Goal: Task Accomplishment & Management: Manage account settings

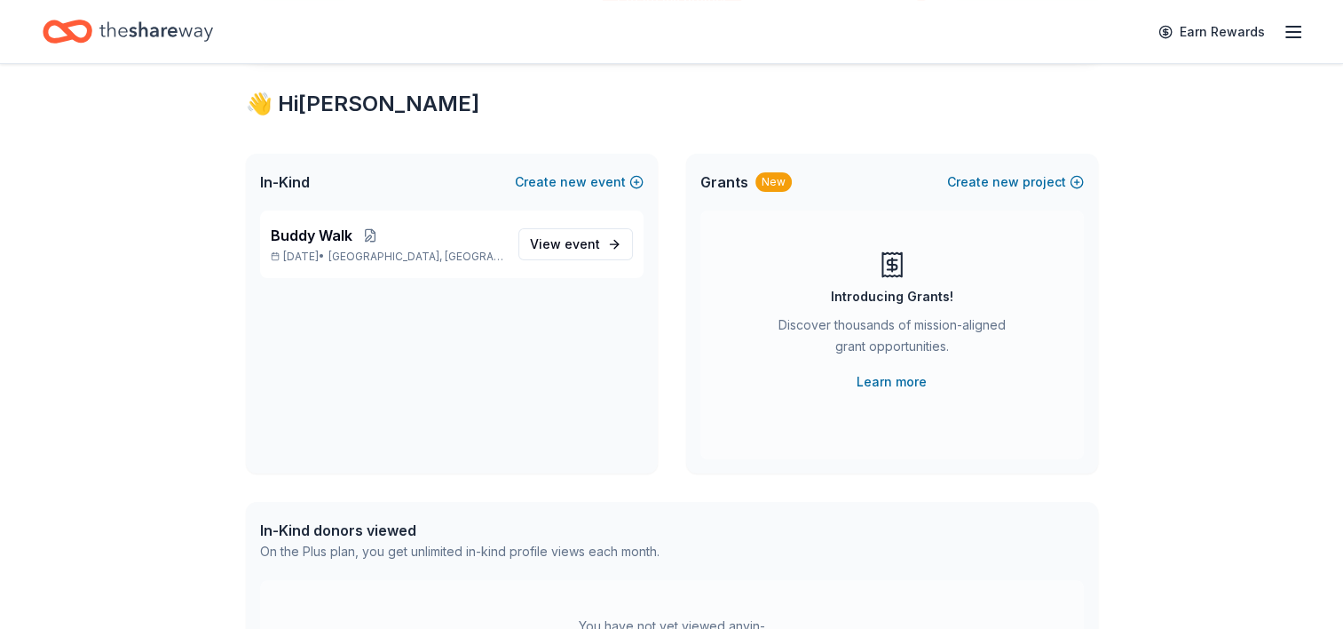
scroll to position [313, 0]
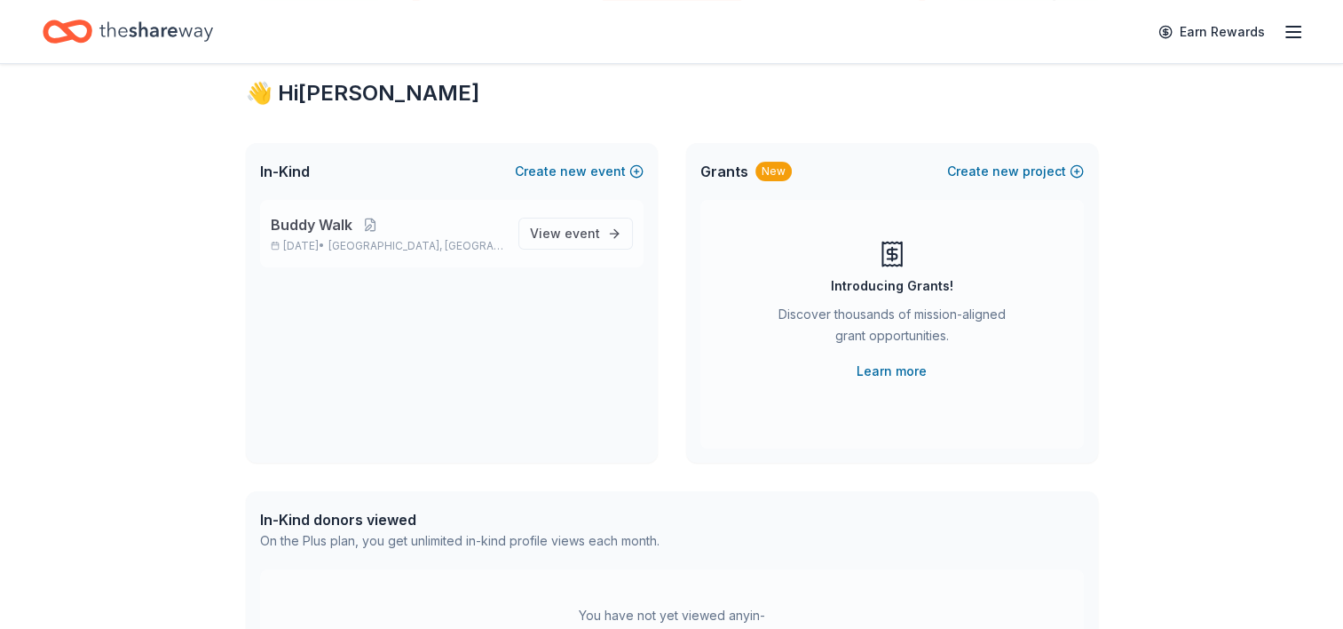
click at [305, 226] on span "Buddy Walk" at bounding box center [312, 224] width 82 height 21
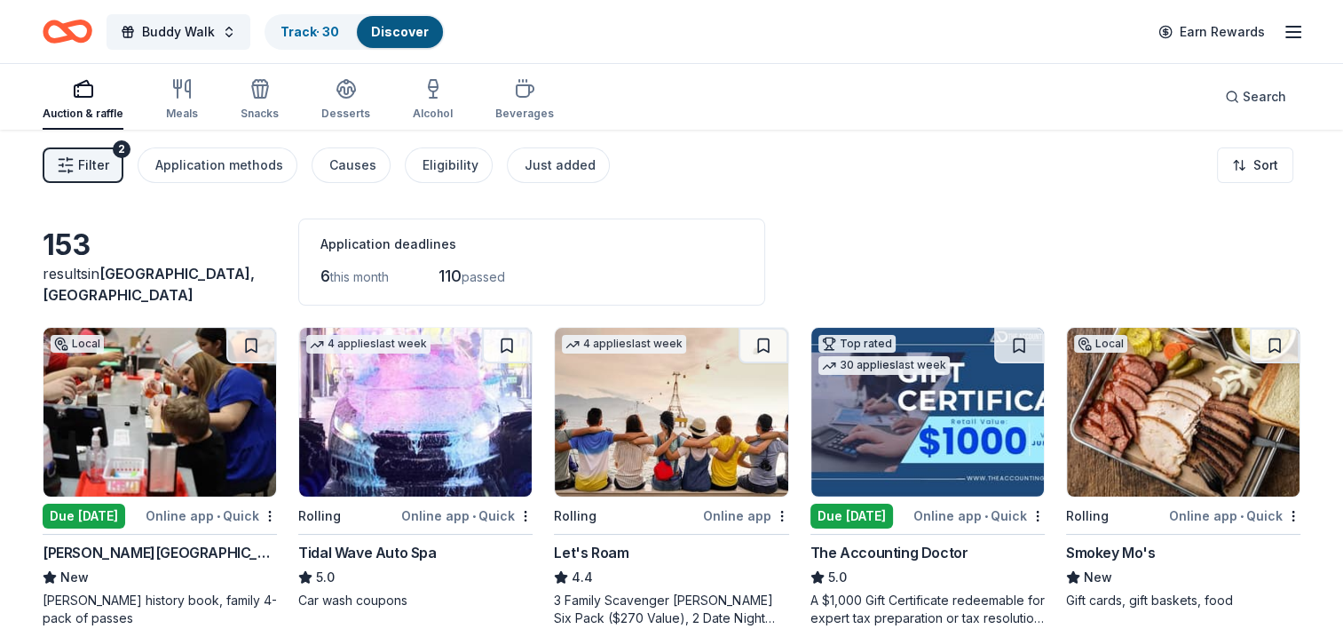
click at [113, 160] on button "Filter 2" at bounding box center [83, 165] width 81 height 36
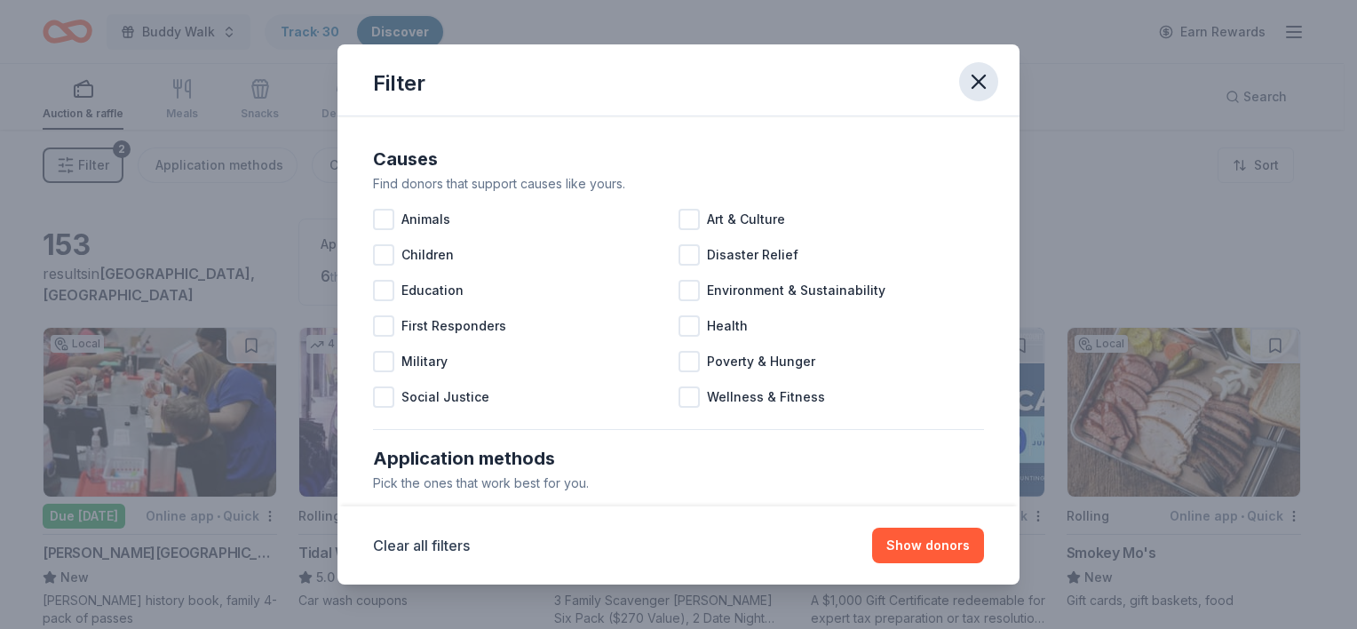
click at [972, 83] on icon "button" at bounding box center [978, 81] width 25 height 25
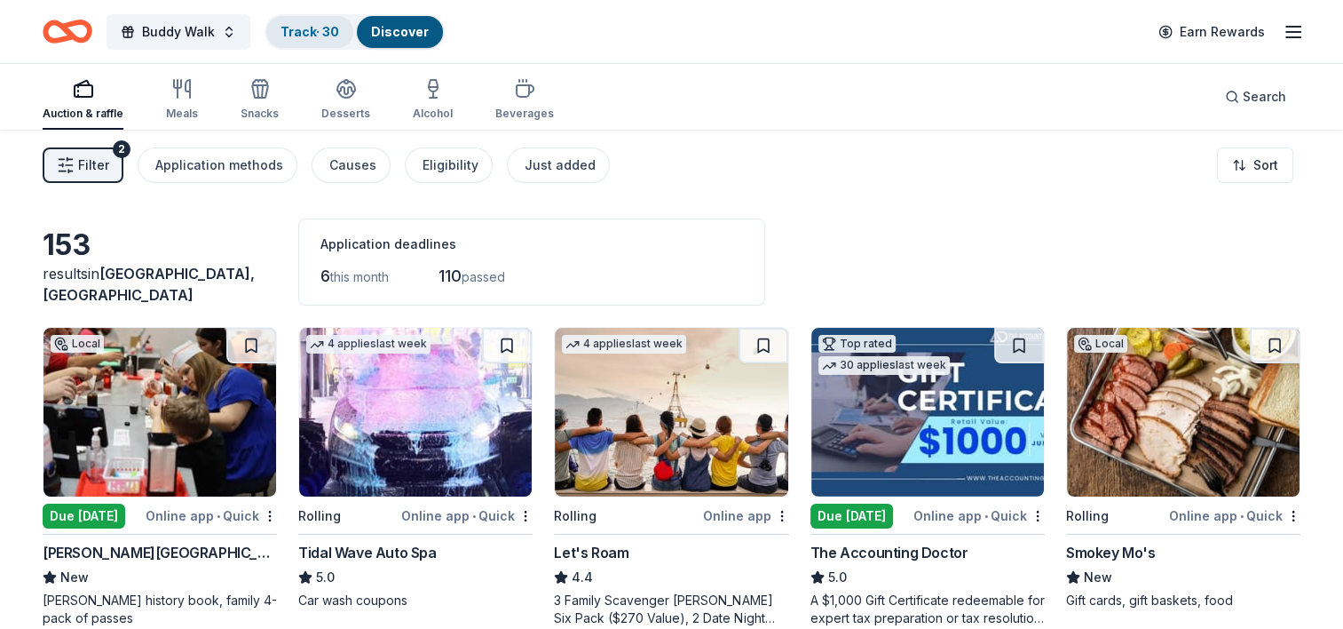
click at [309, 34] on link "Track · 30" at bounding box center [310, 31] width 59 height 15
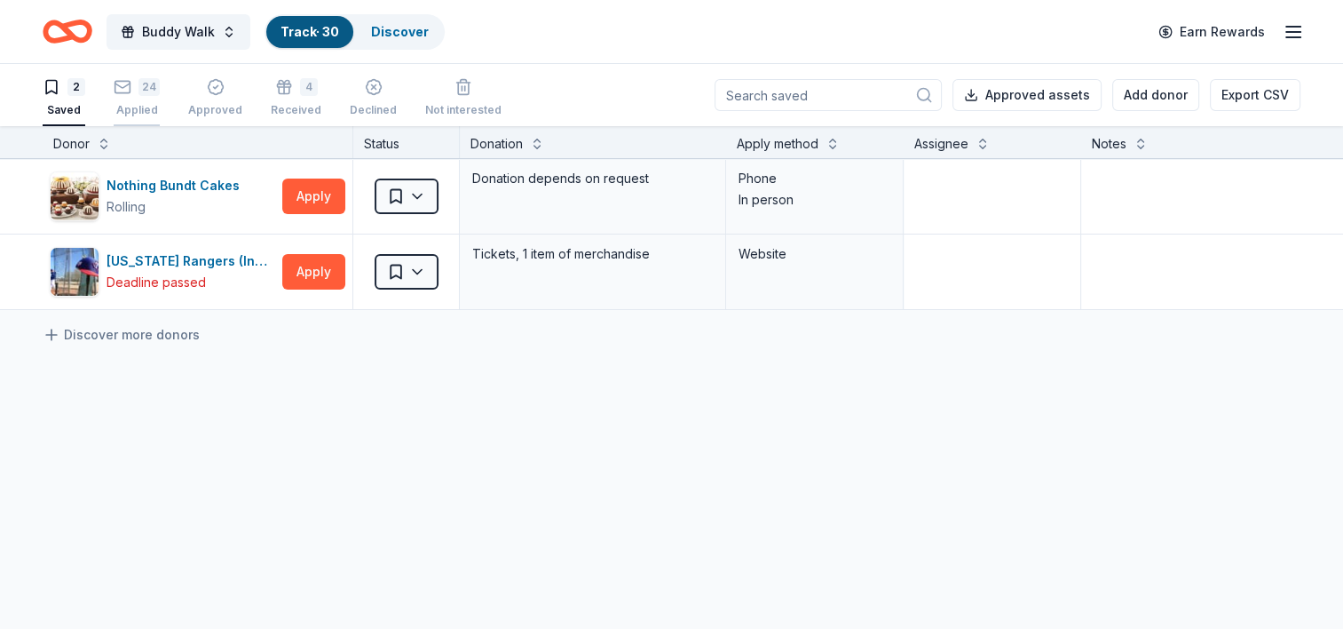
click at [144, 89] on div "24" at bounding box center [149, 87] width 21 height 18
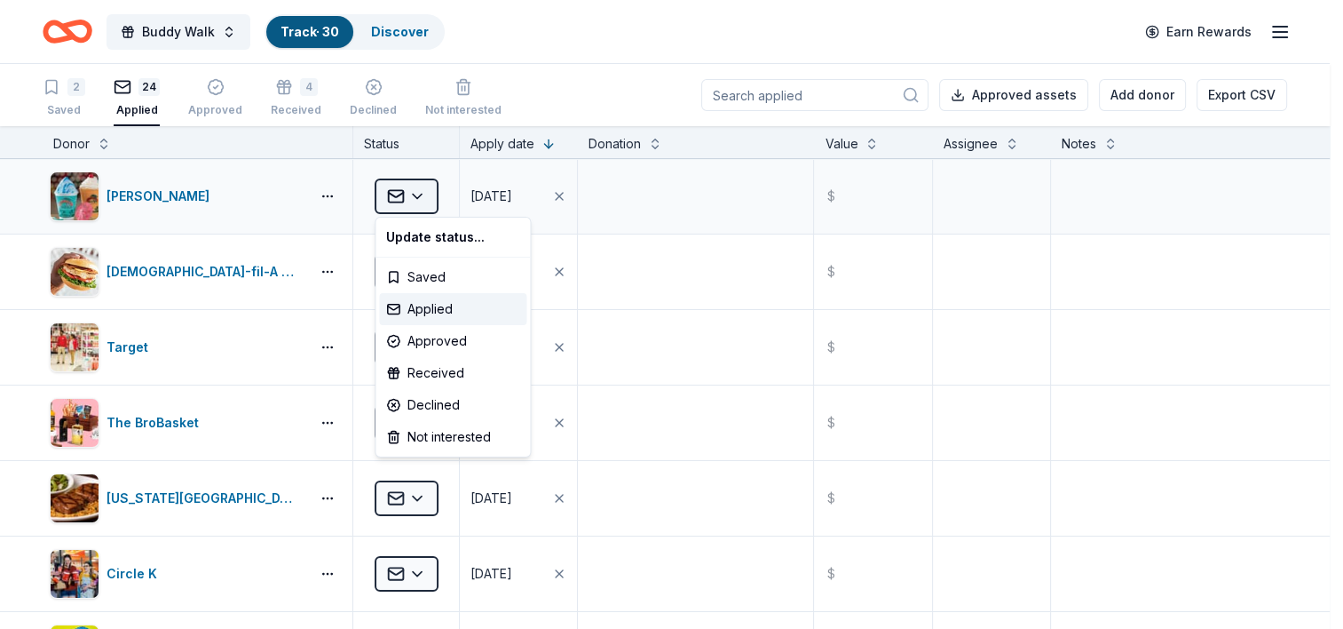
click at [420, 192] on html "Buddy Walk Track · 30 Discover Earn Rewards 2 Saved 24 Applied Approved 4 Recei…" at bounding box center [671, 314] width 1343 height 629
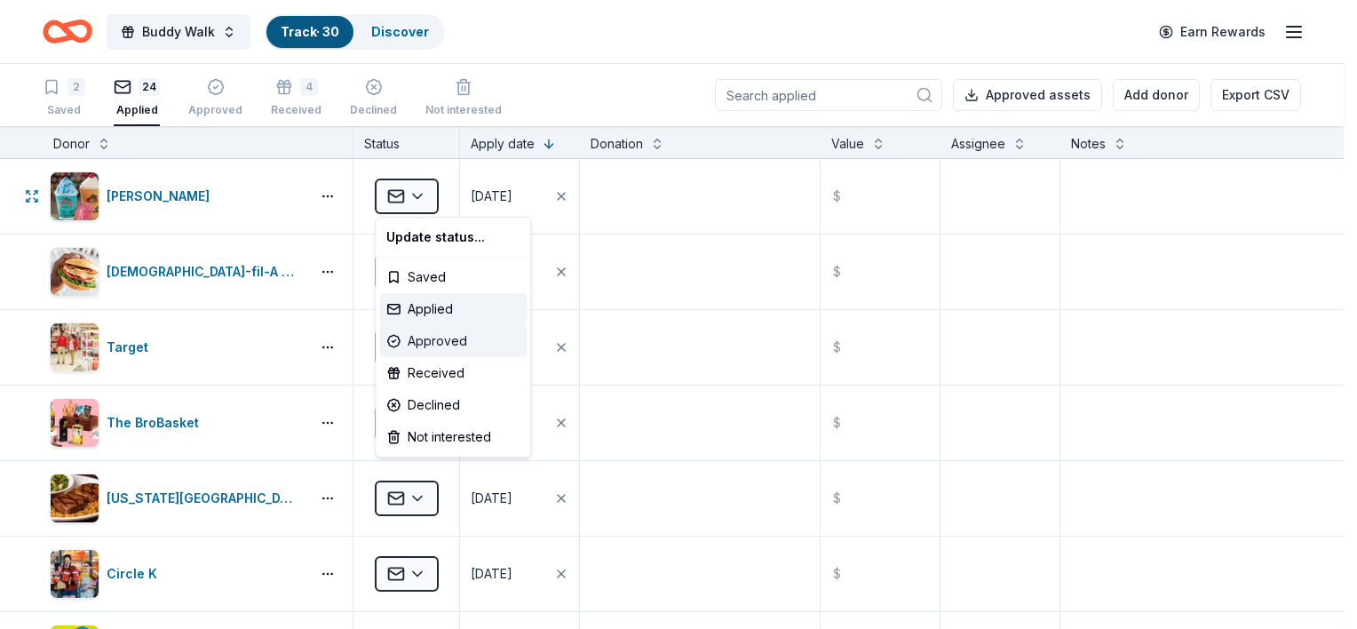
click at [456, 341] on div "Approved" at bounding box center [452, 341] width 147 height 32
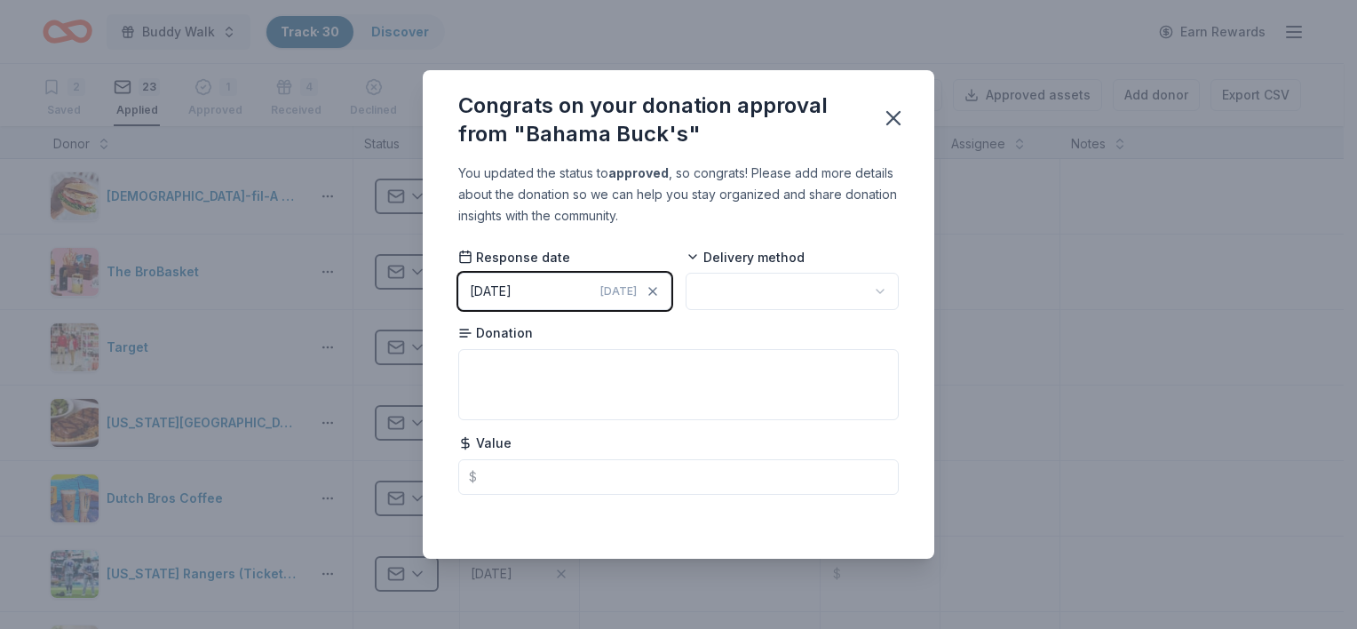
click at [881, 287] on html "Buddy Walk Track · 30 Discover Earn Rewards 2 Saved 23 Applied 1 Approved 4 Rec…" at bounding box center [678, 314] width 1357 height 629
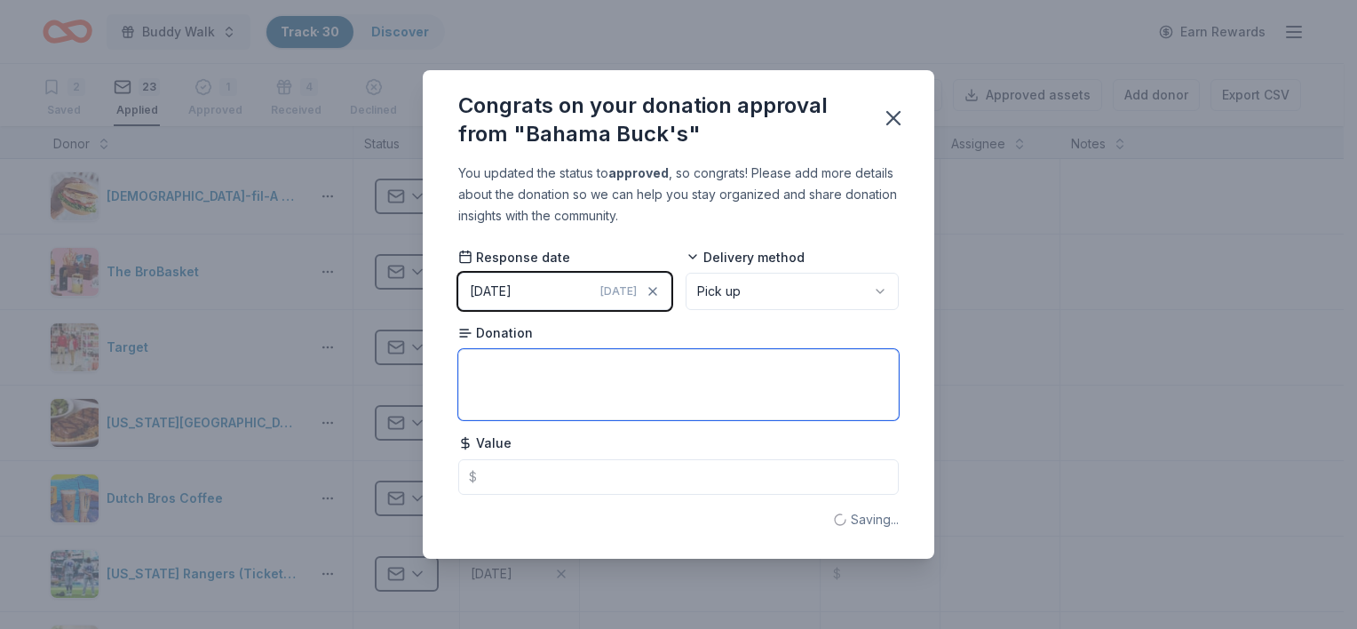
click at [551, 364] on textarea at bounding box center [678, 384] width 440 height 71
type textarea "2 Family Packs"
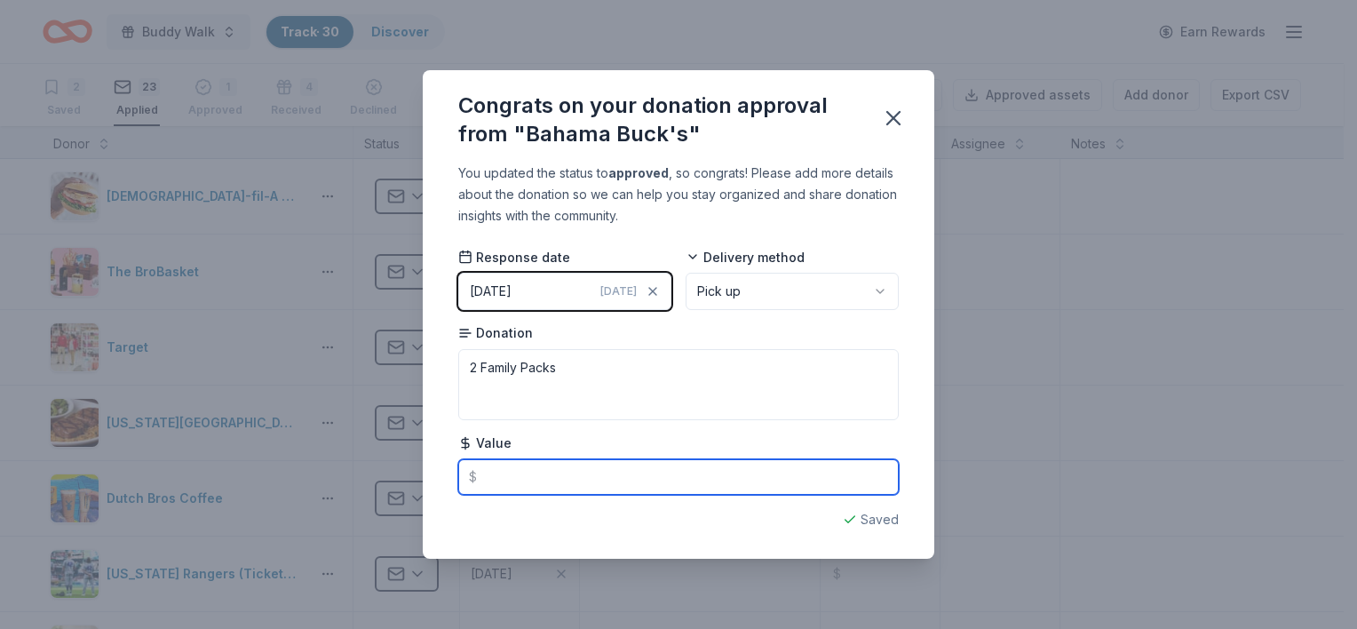
click at [511, 474] on input "text" at bounding box center [678, 477] width 440 height 36
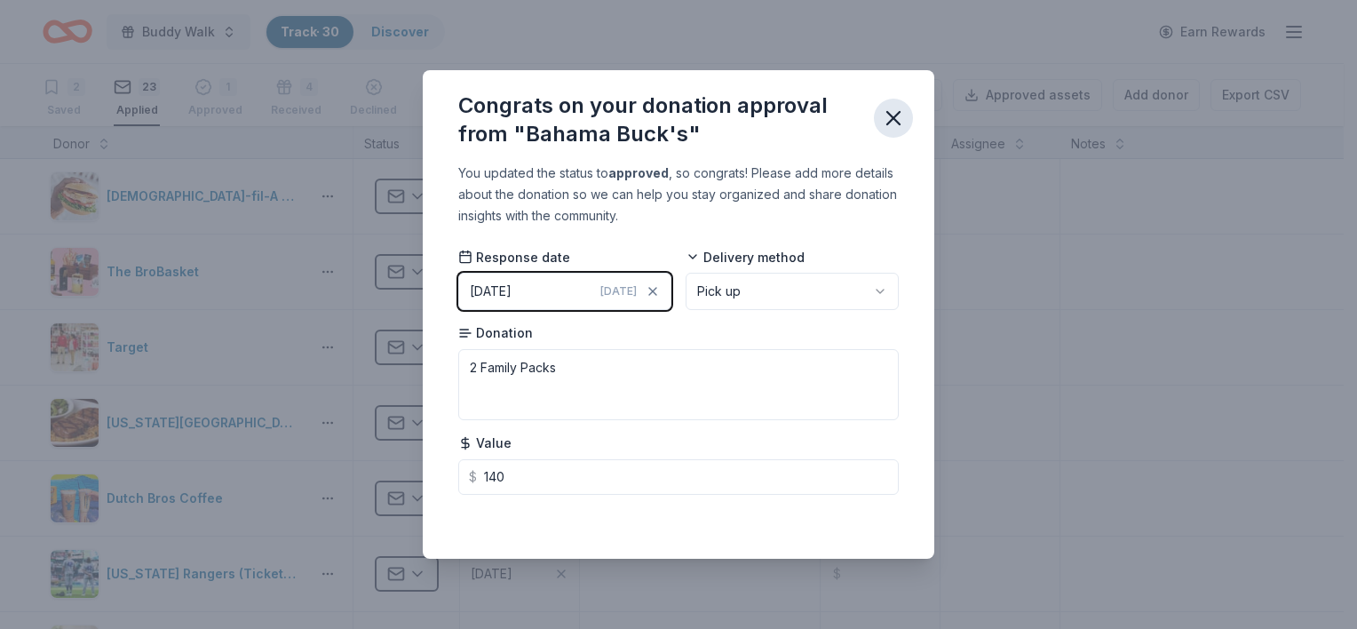
type input "140.00"
click at [895, 117] on icon "button" at bounding box center [893, 118] width 25 height 25
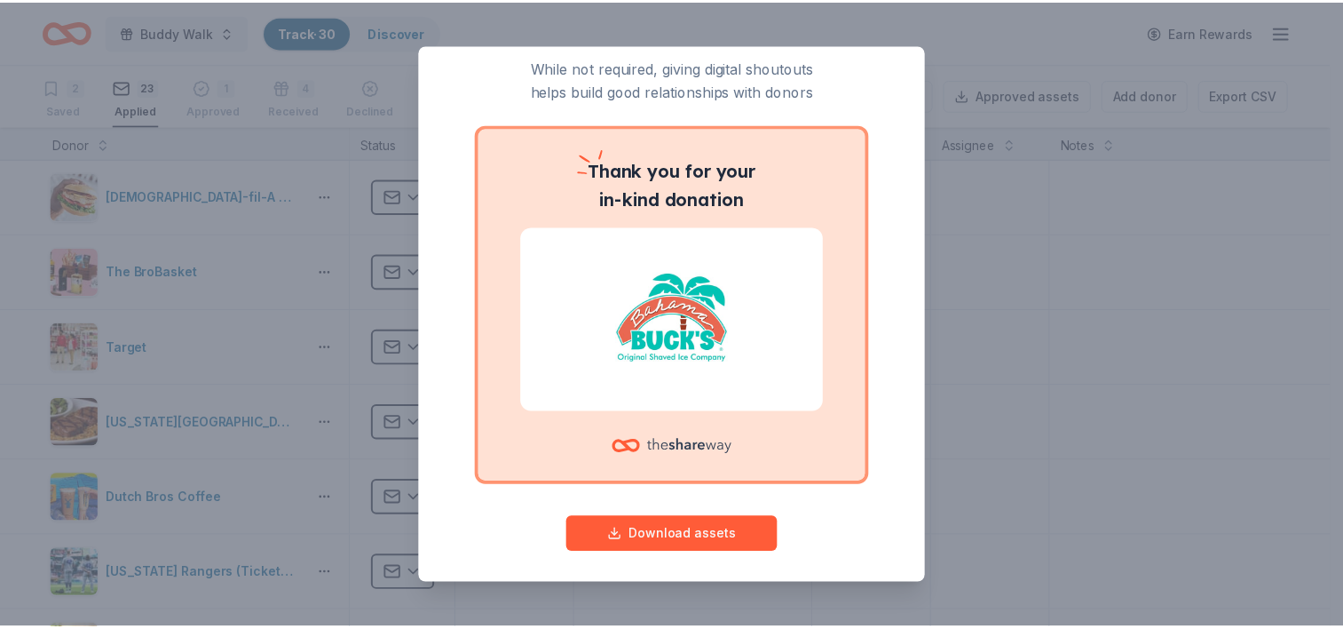
scroll to position [67, 0]
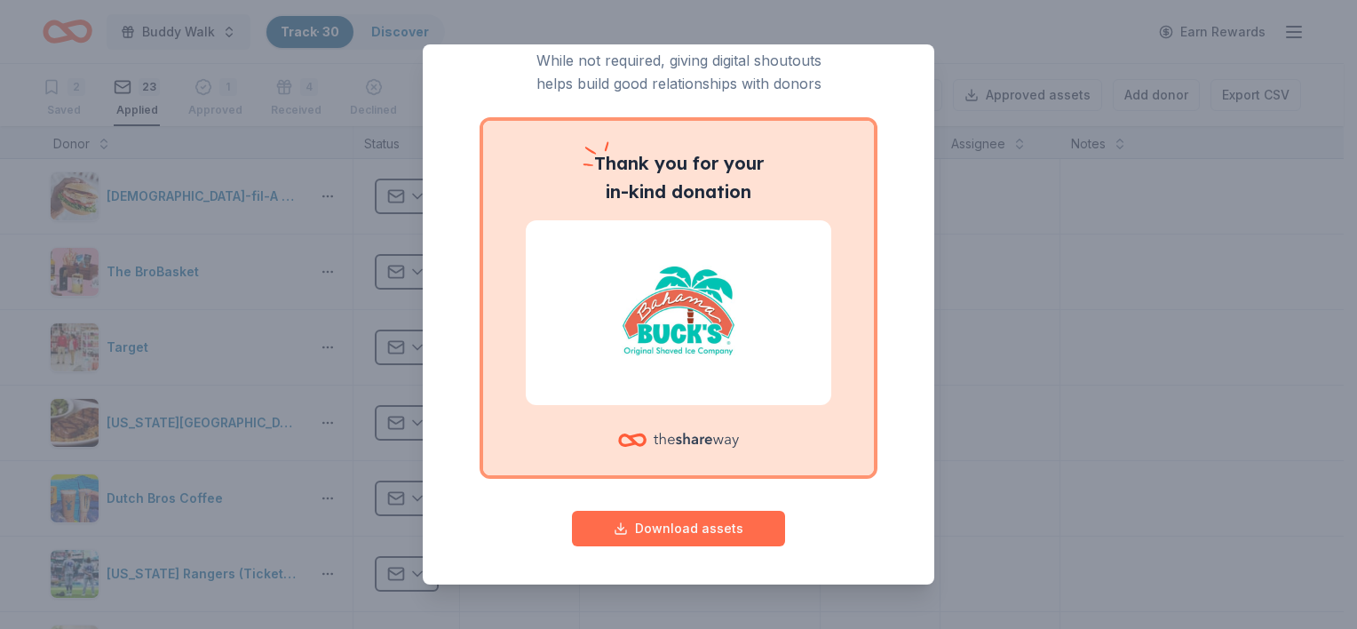
click at [721, 526] on button "Download assets" at bounding box center [678, 529] width 213 height 36
click at [1252, 196] on div "Give your donor a shoutout! While not required, giving digital shoutouts helps …" at bounding box center [678, 314] width 1357 height 629
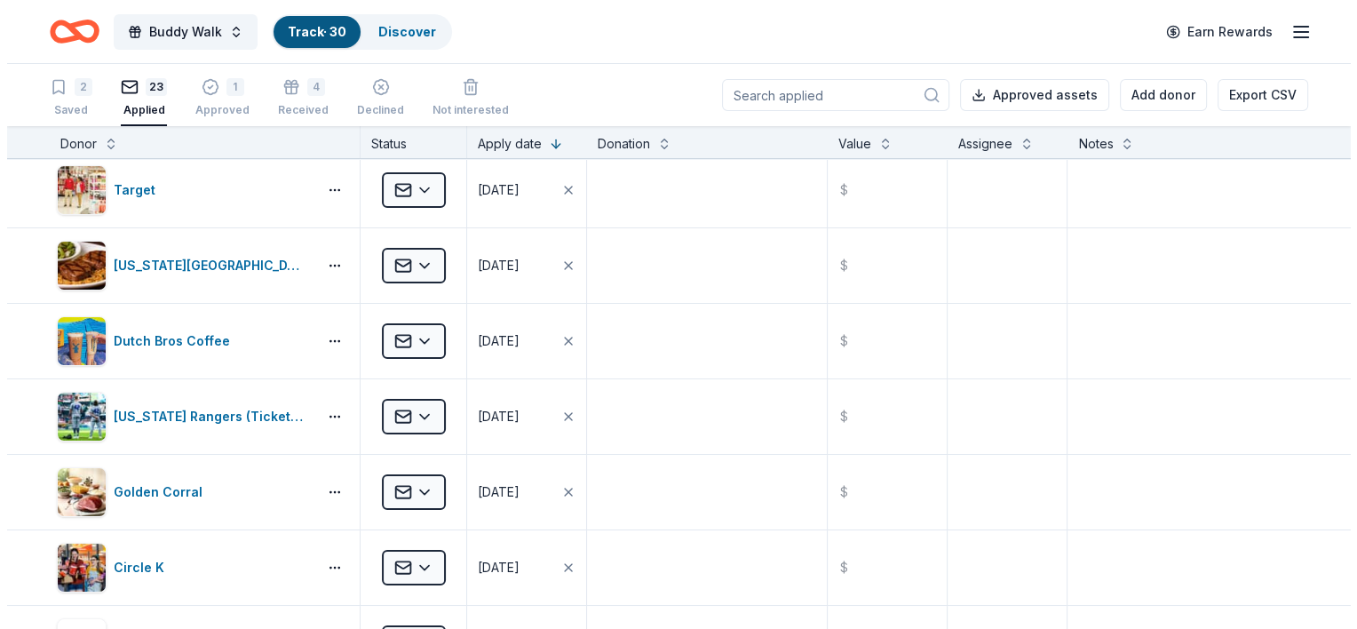
scroll to position [0, 0]
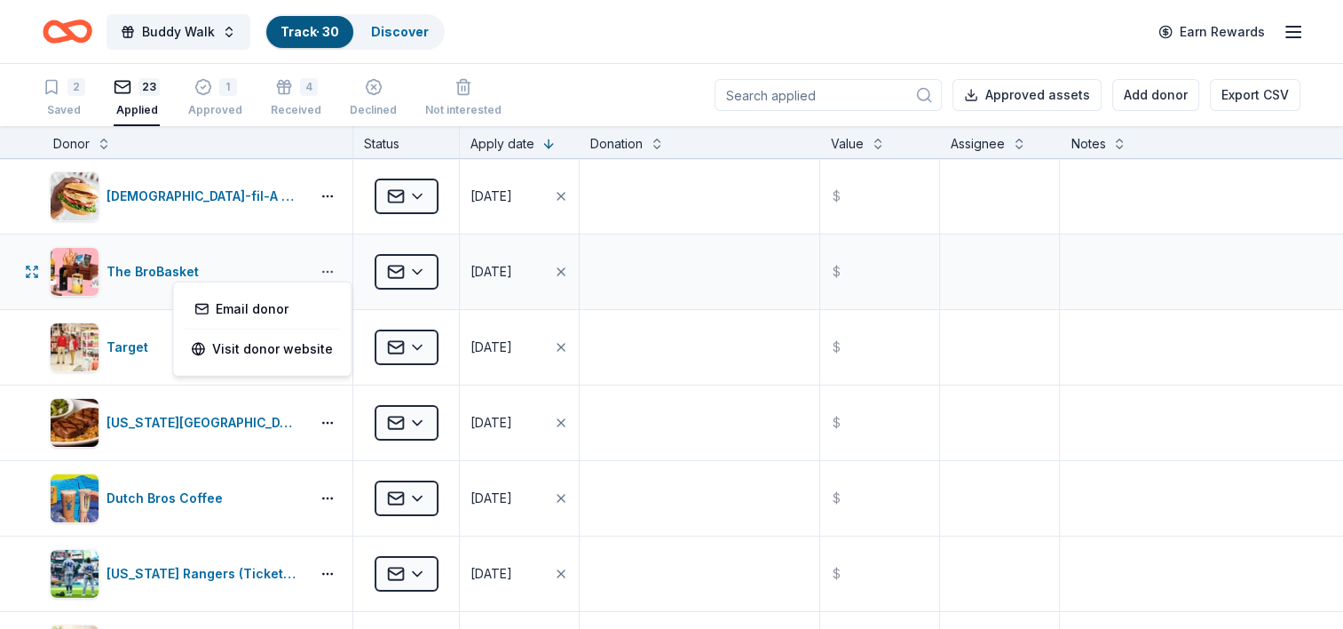
click at [334, 267] on button "button" at bounding box center [328, 272] width 36 height 14
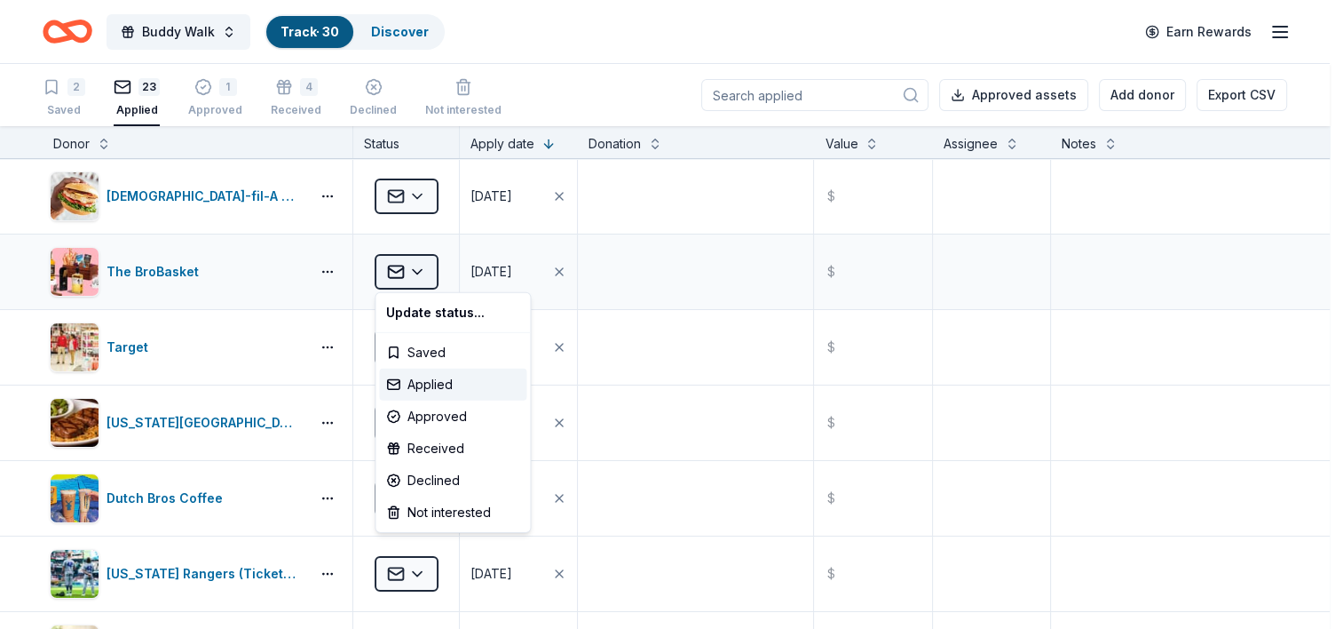
click at [420, 271] on html "Buddy Walk Track · 30 Discover Earn Rewards 2 Saved 23 Applied 1 Approved 4 Rec…" at bounding box center [671, 314] width 1343 height 629
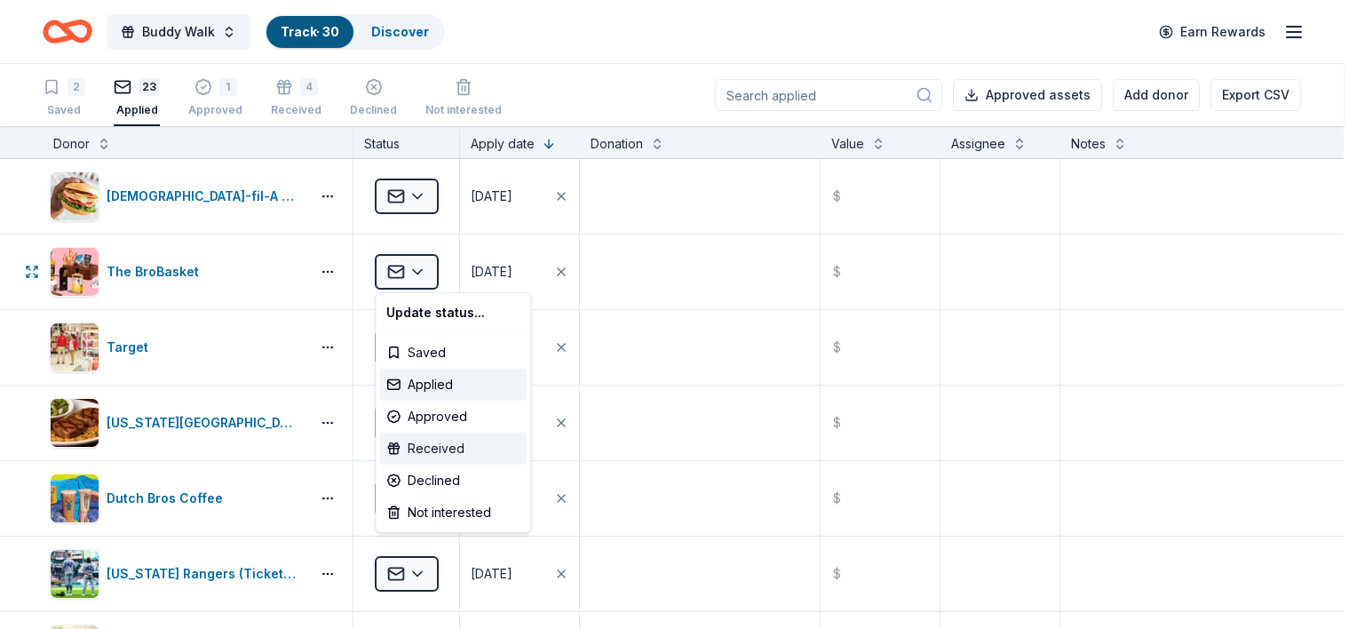
click at [437, 448] on div "Received" at bounding box center [452, 448] width 147 height 32
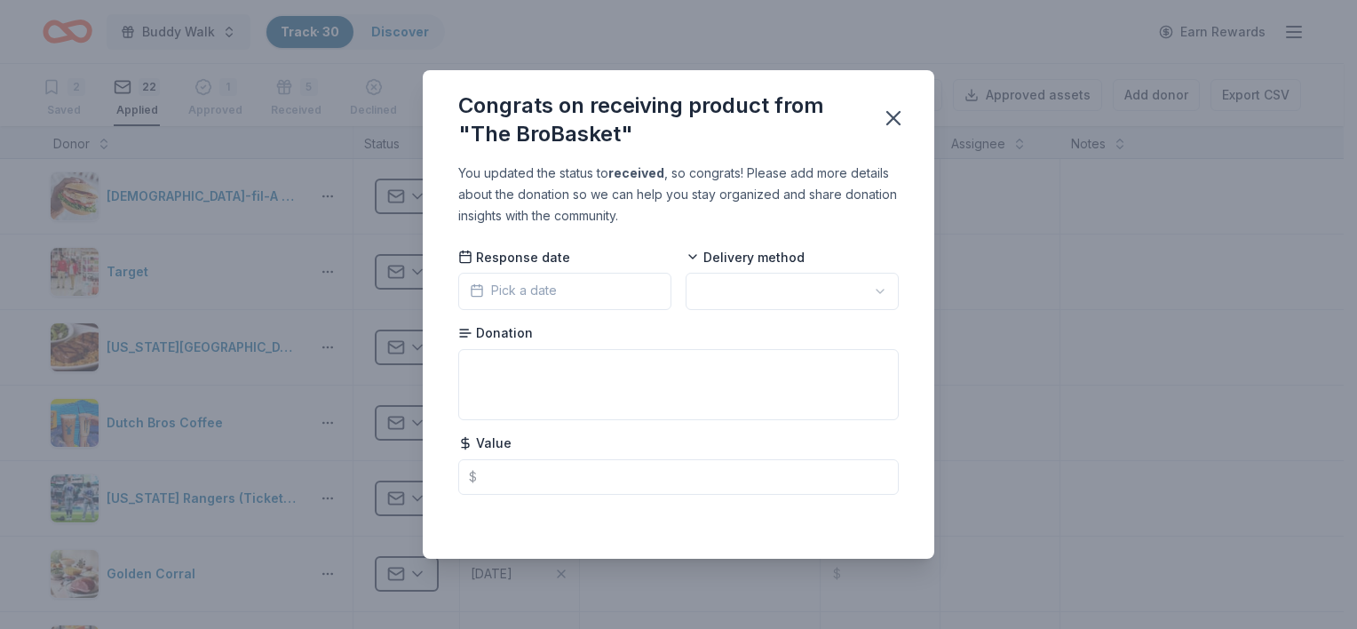
click at [540, 285] on span "Pick a date" at bounding box center [513, 290] width 87 height 21
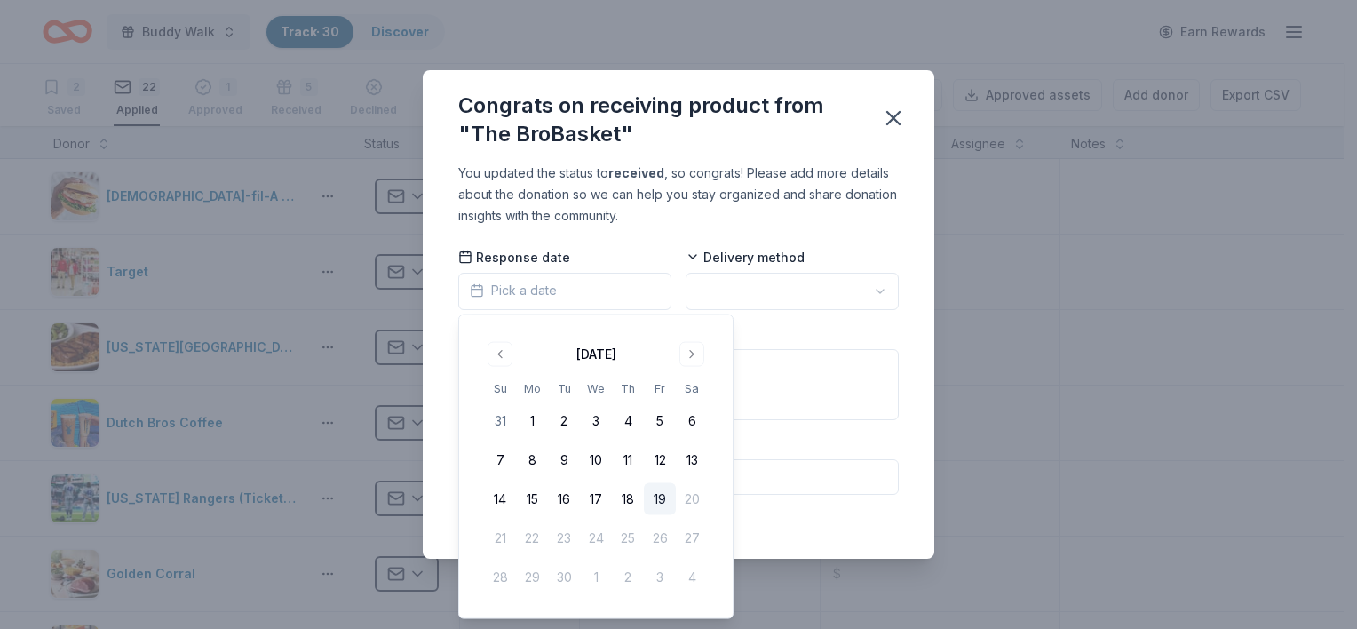
click at [540, 285] on span "Pick a date" at bounding box center [513, 290] width 87 height 21
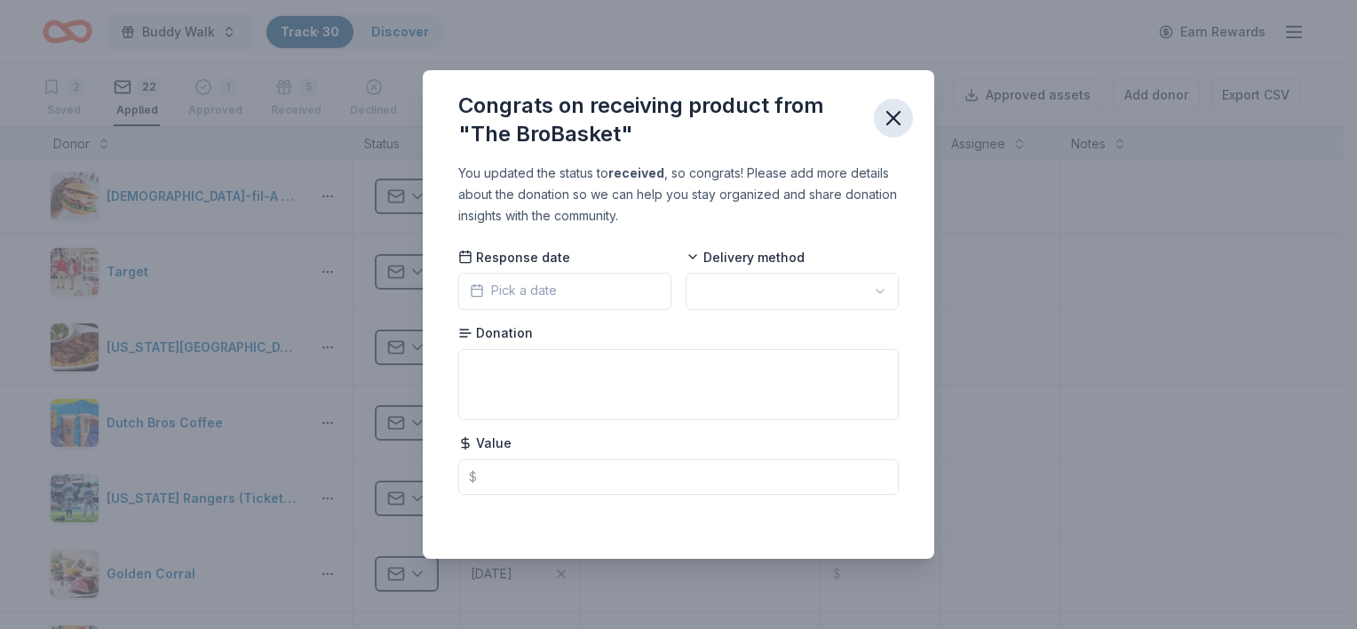
click at [895, 116] on icon "button" at bounding box center [893, 118] width 12 height 12
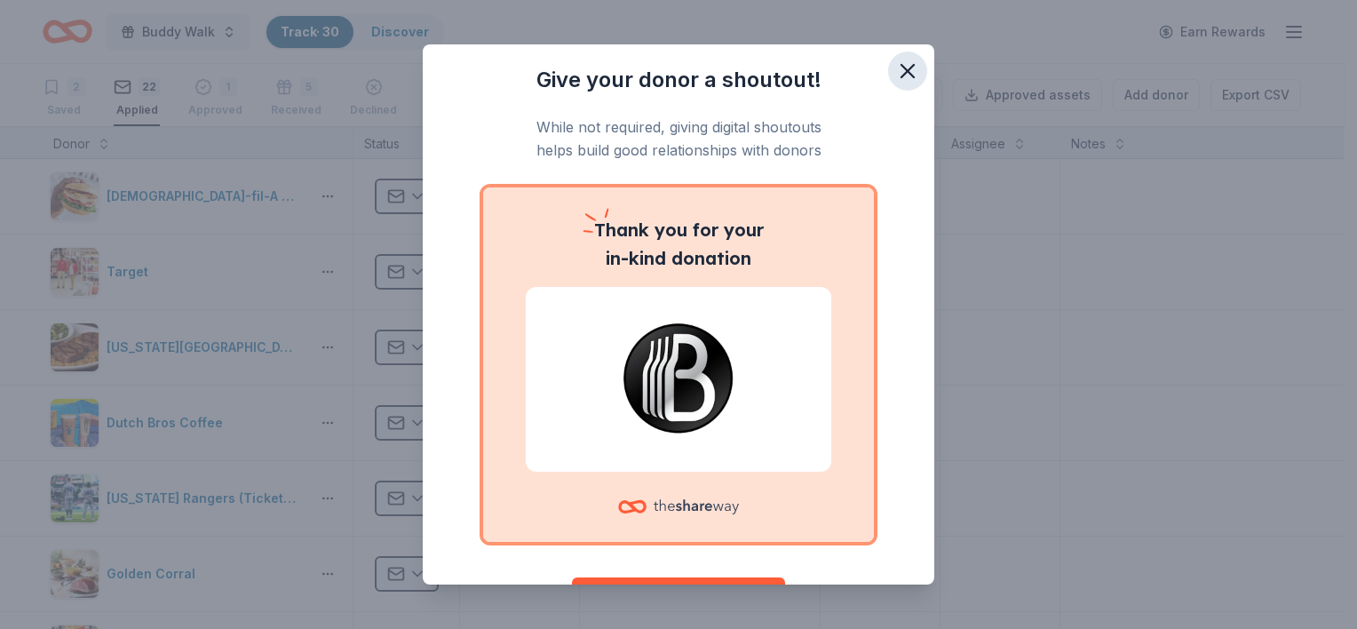
click at [895, 71] on icon "button" at bounding box center [907, 71] width 25 height 25
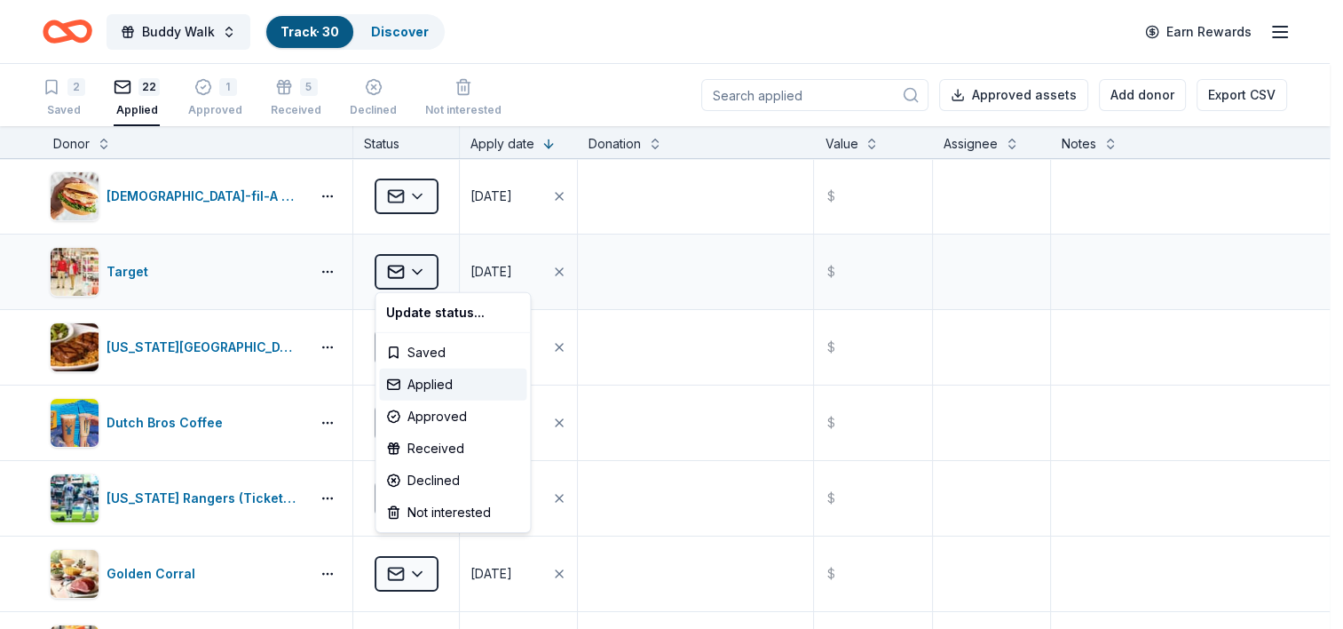
click at [412, 274] on html "Buddy Walk Track · 30 Discover Earn Rewards 2 Saved 22 Applied 1 Approved 5 Rec…" at bounding box center [671, 314] width 1343 height 629
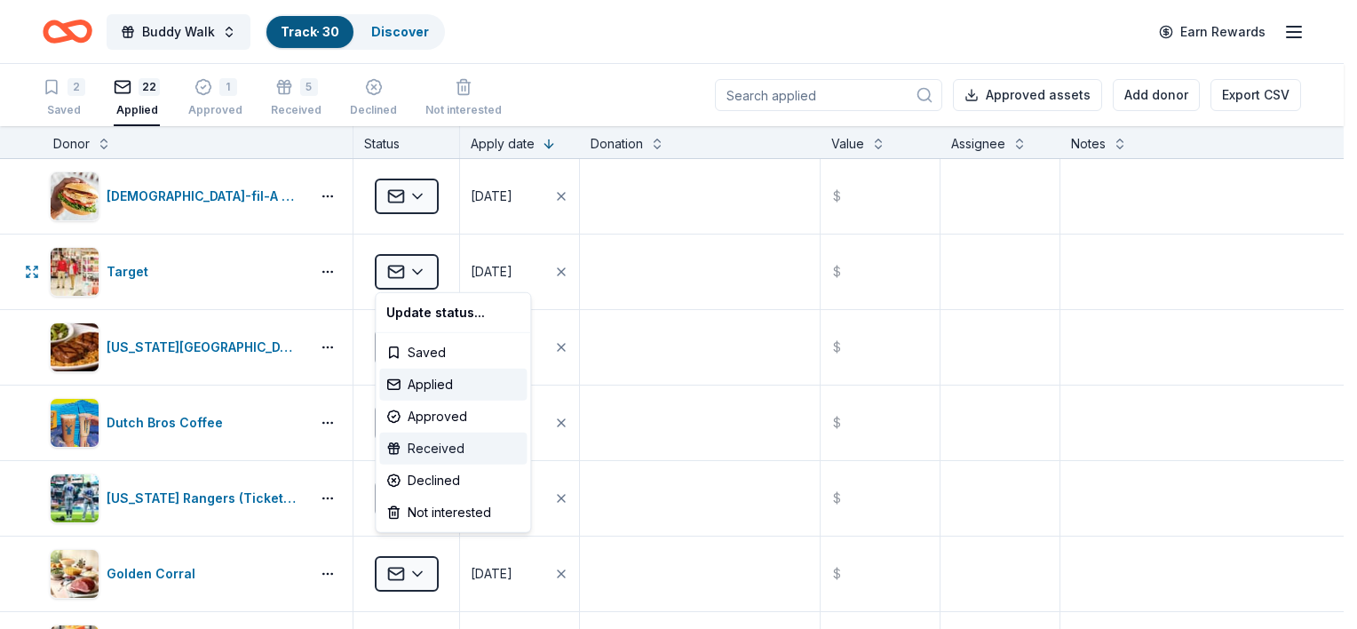
click at [450, 452] on div "Received" at bounding box center [452, 448] width 147 height 32
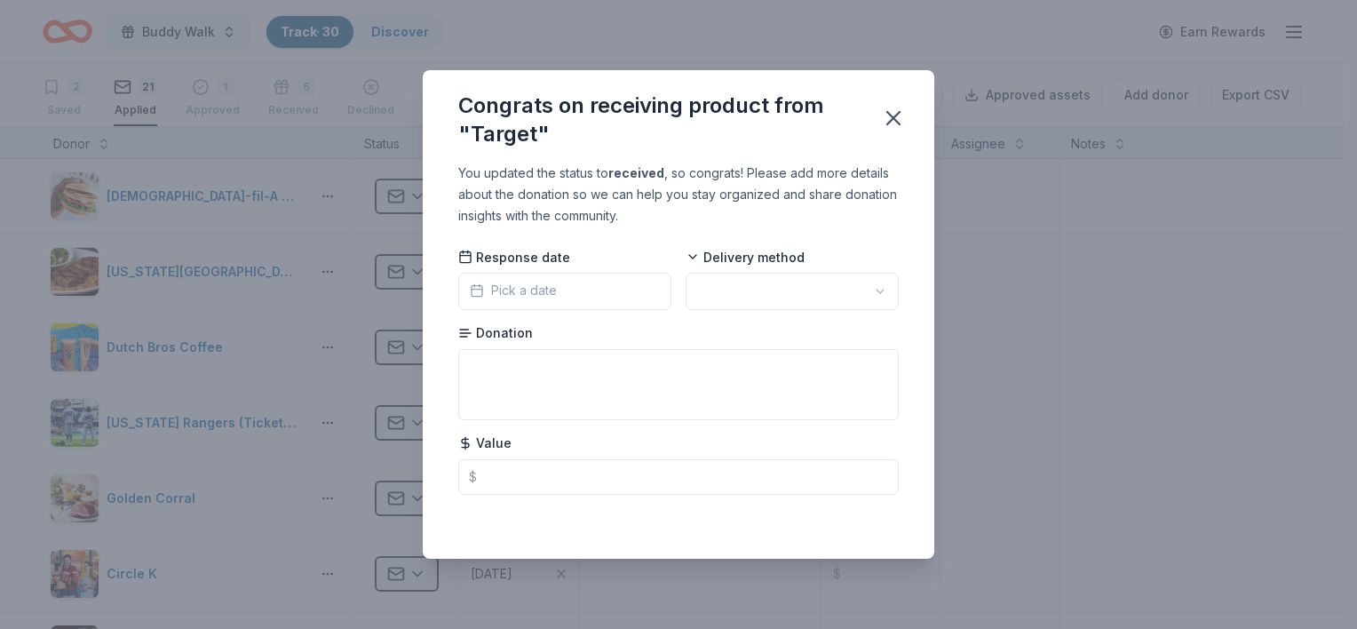
click at [487, 288] on span "Pick a date" at bounding box center [513, 290] width 87 height 21
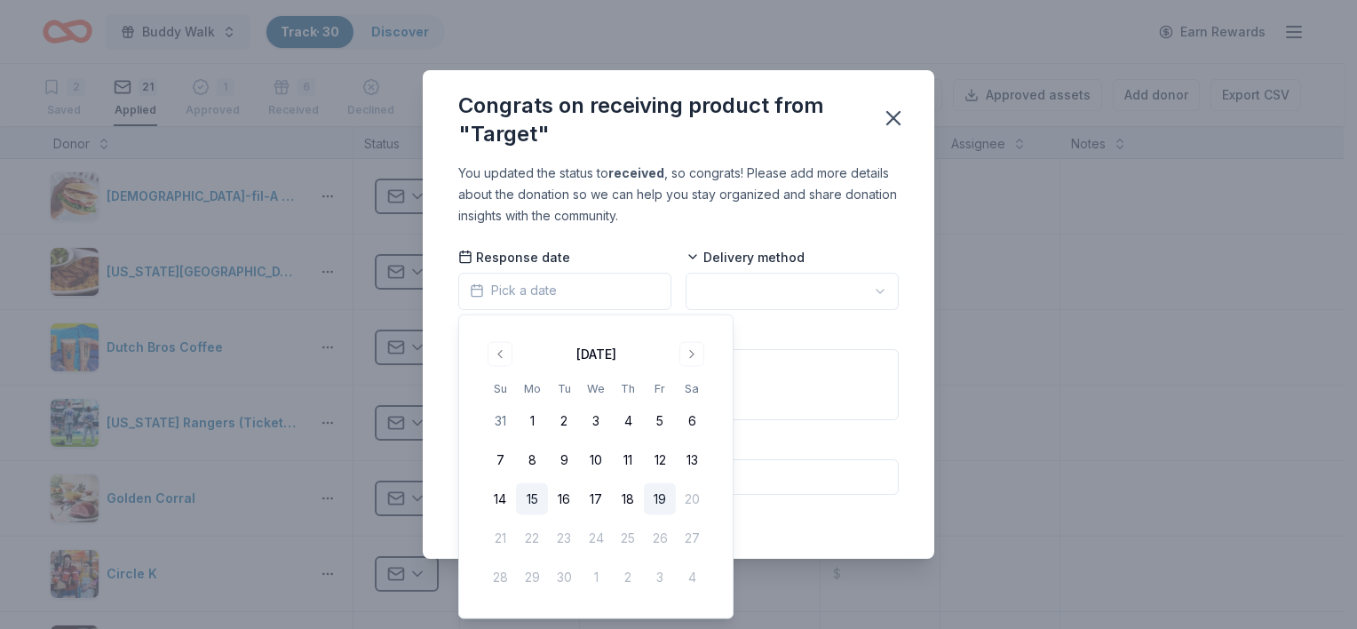
click at [531, 499] on button "15" at bounding box center [532, 499] width 32 height 32
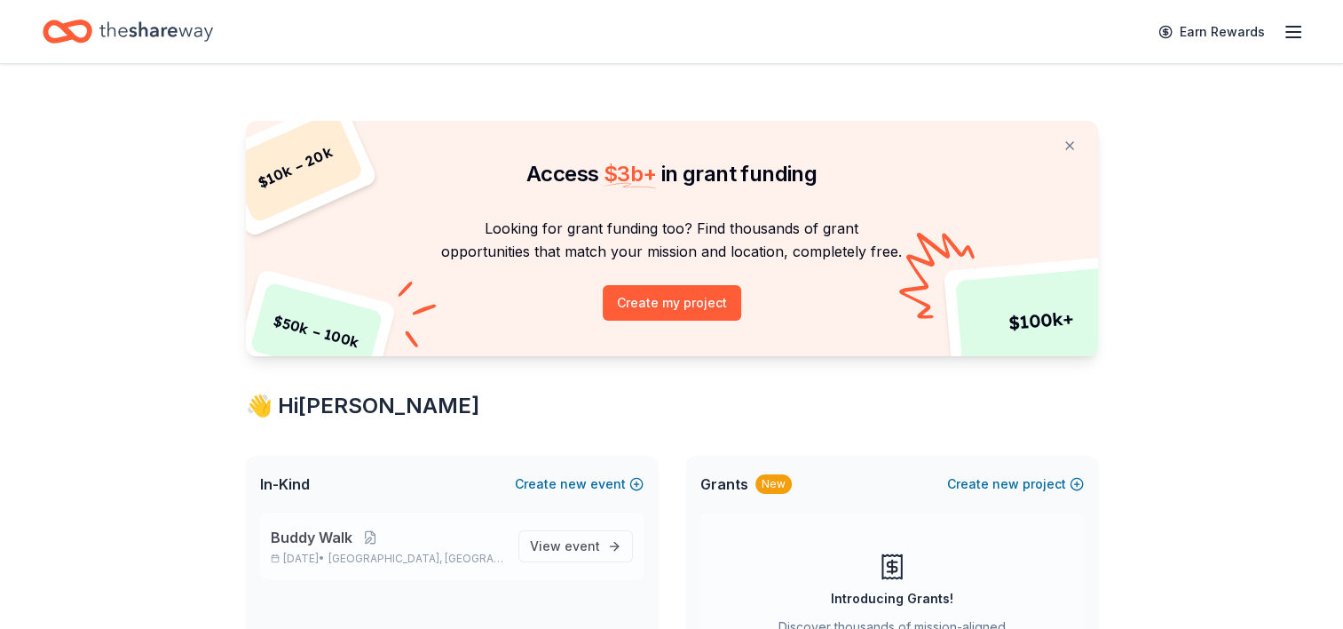
click at [319, 541] on span "Buddy Walk" at bounding box center [312, 537] width 82 height 21
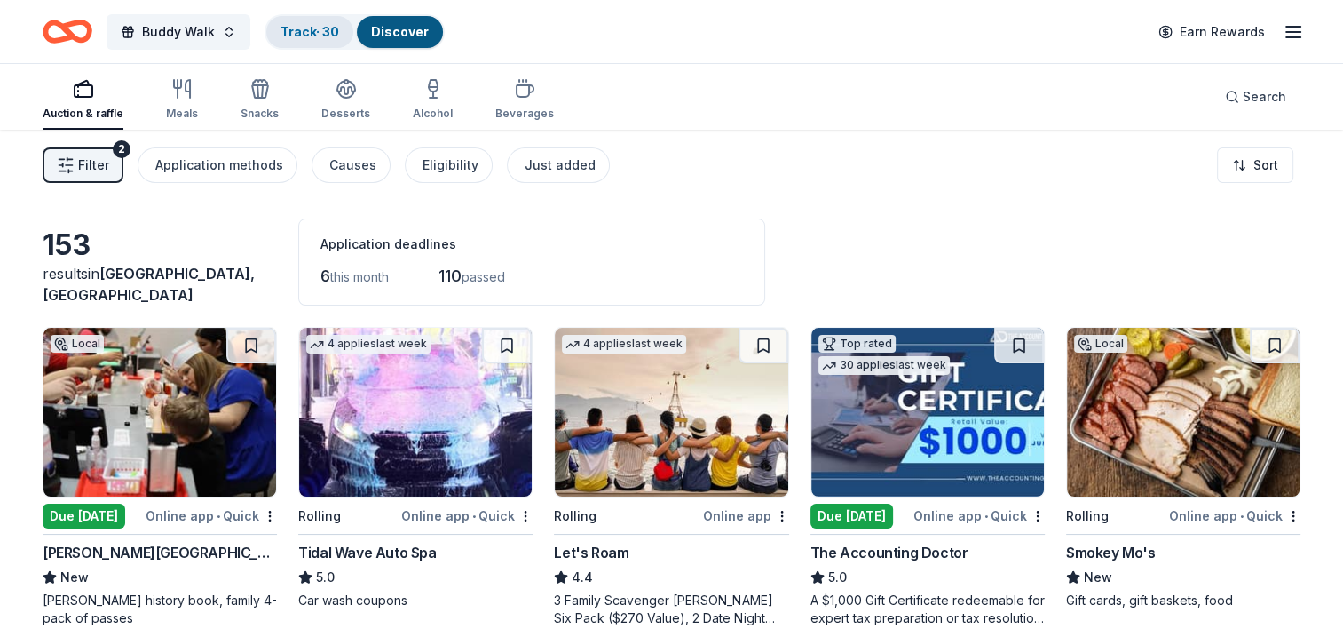
click at [302, 30] on link "Track · 30" at bounding box center [310, 31] width 59 height 15
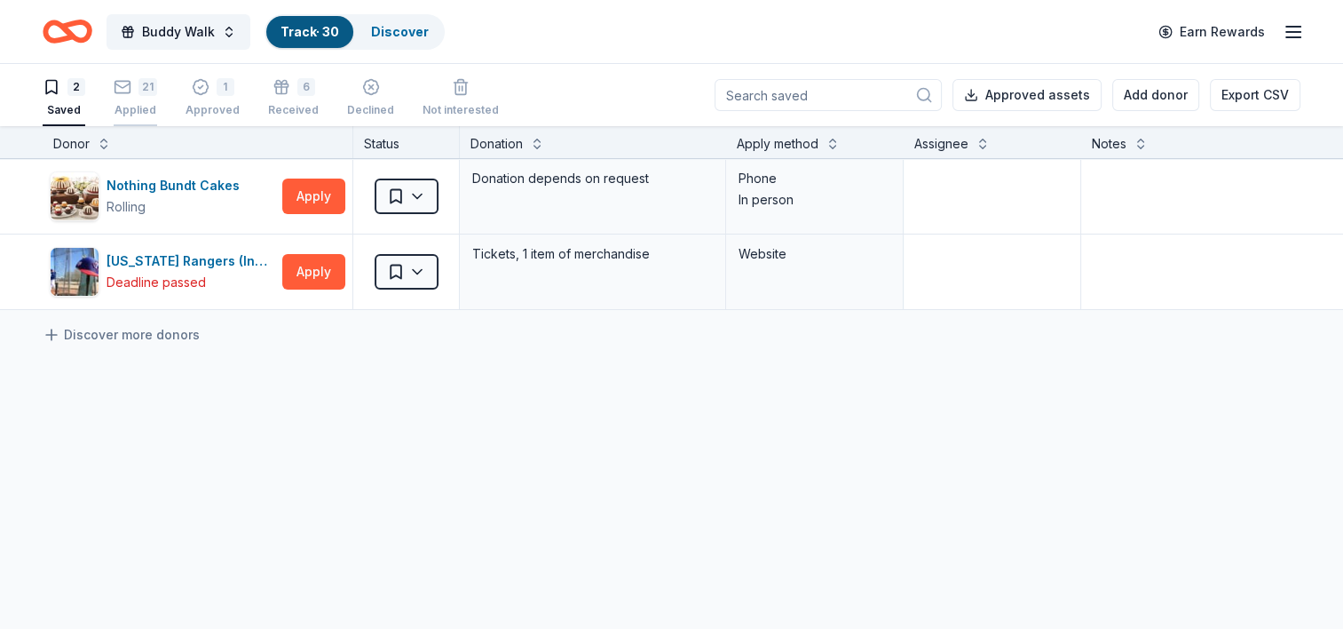
click at [142, 87] on div "21" at bounding box center [148, 87] width 19 height 18
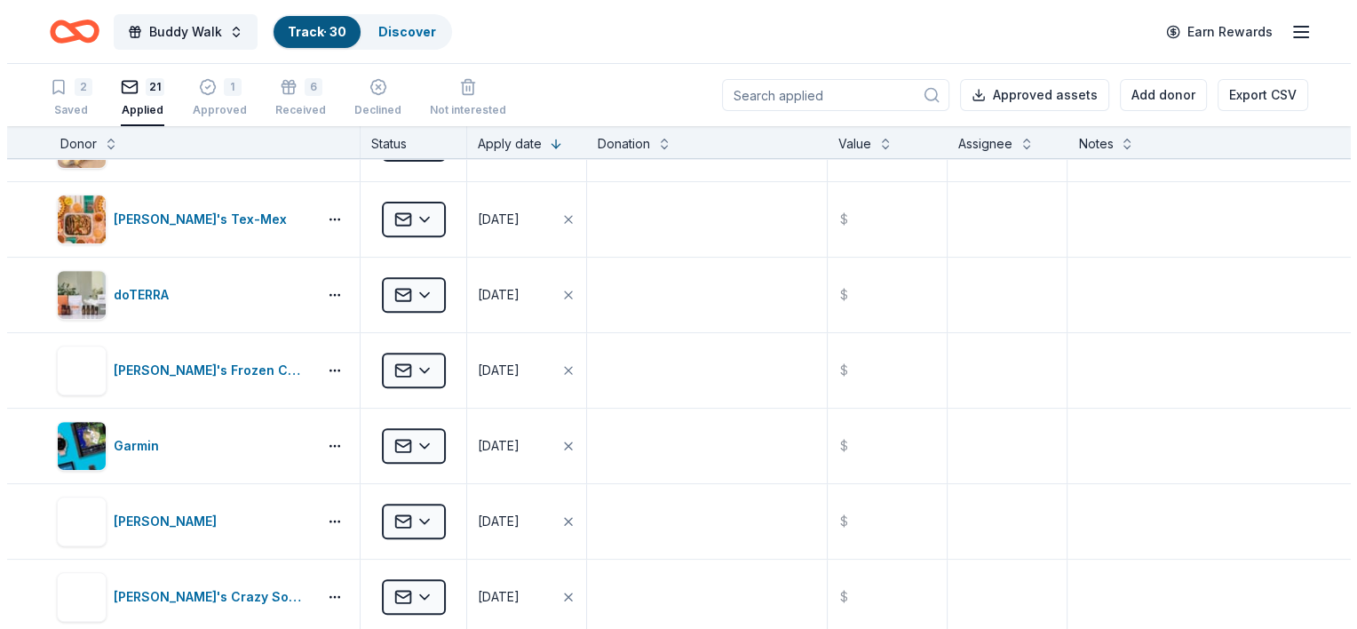
scroll to position [825, 0]
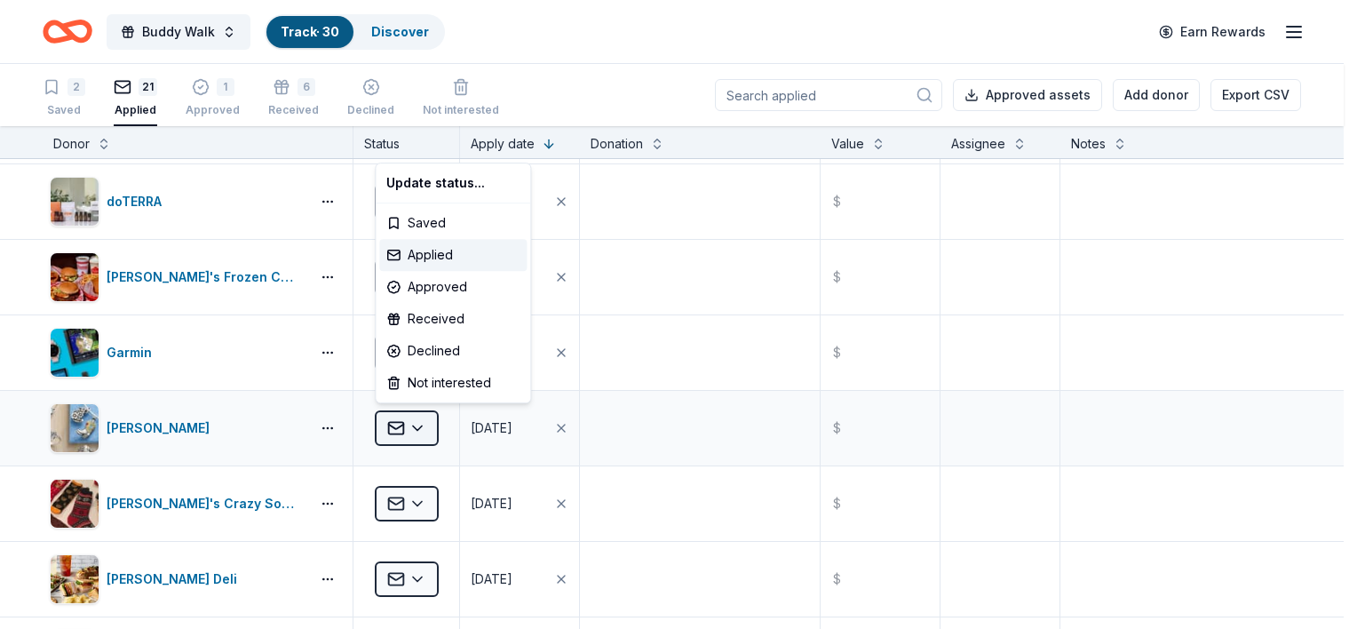
click at [412, 422] on html "Buddy Walk Track · 30 Discover Earn Rewards 2 Saved 21 Applied 1 Approved 6 Rec…" at bounding box center [678, 314] width 1357 height 629
click at [446, 317] on div "Received" at bounding box center [452, 319] width 147 height 32
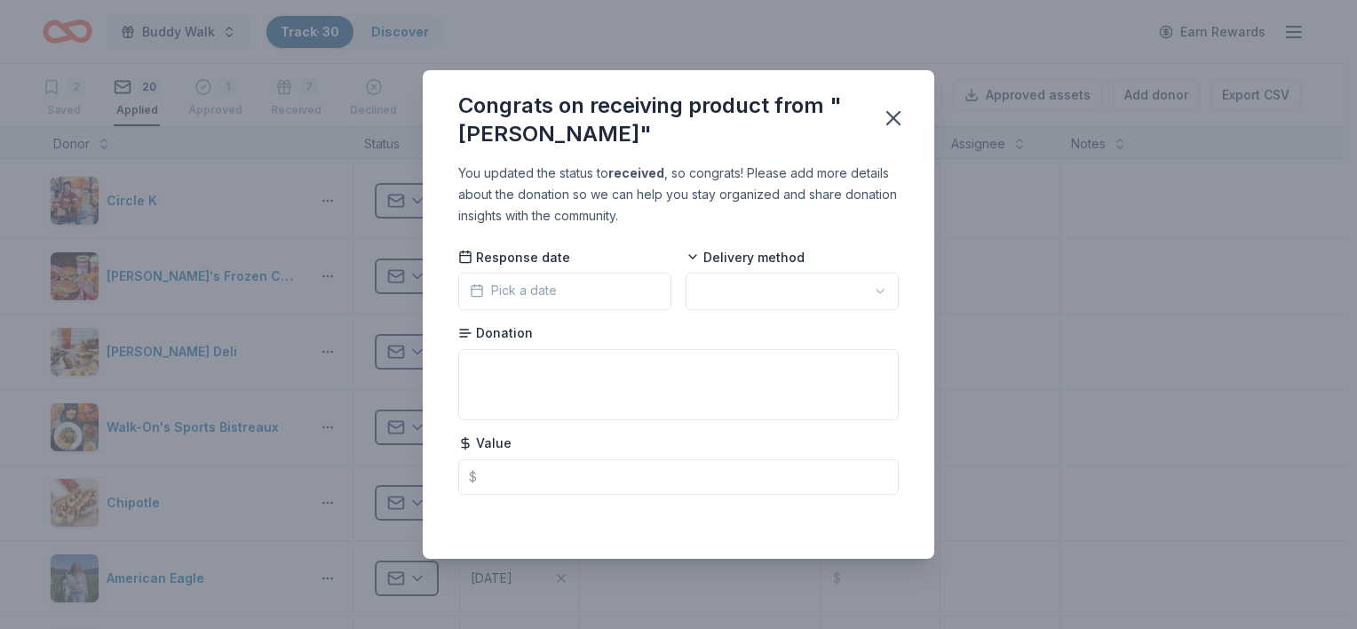
click at [551, 291] on span "Pick a date" at bounding box center [513, 290] width 87 height 21
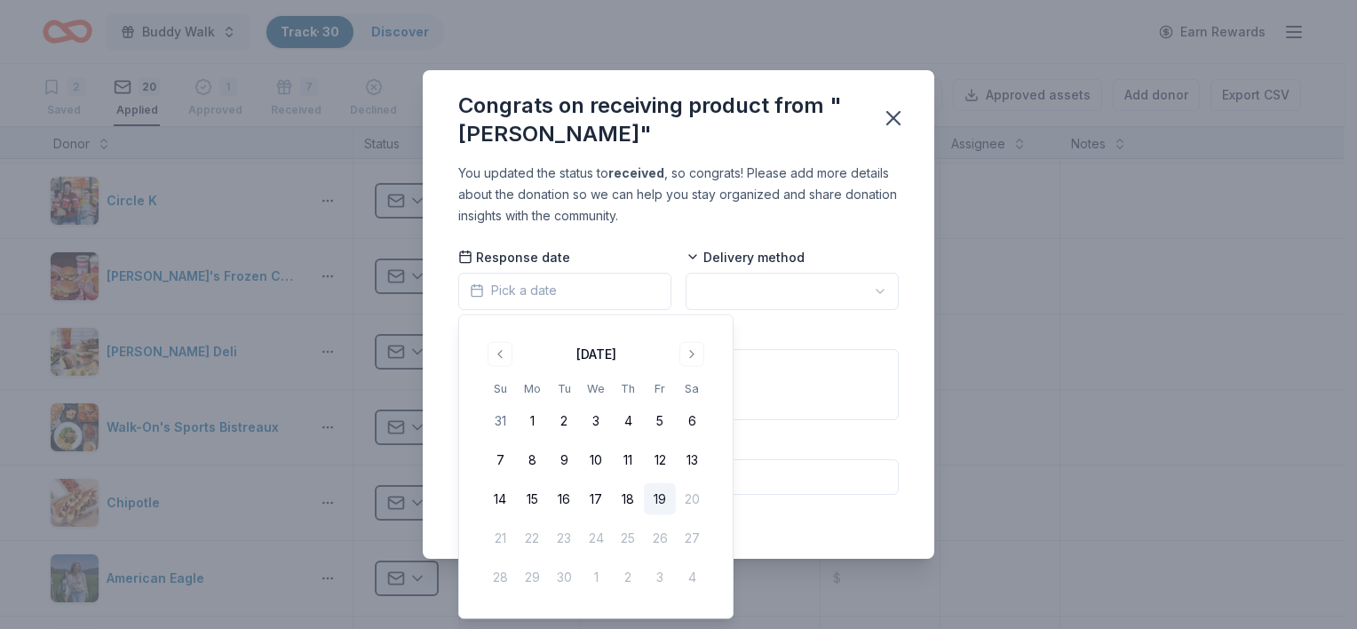
click at [662, 508] on button "19" at bounding box center [660, 499] width 32 height 32
